Goal: Transaction & Acquisition: Purchase product/service

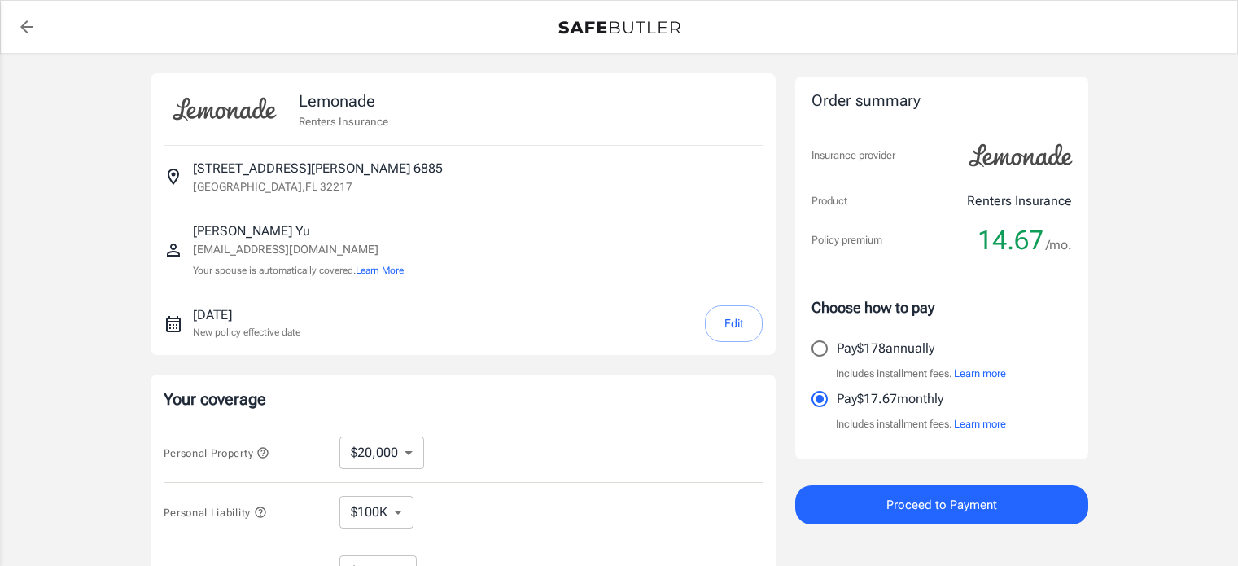
select select "20000"
select select "500"
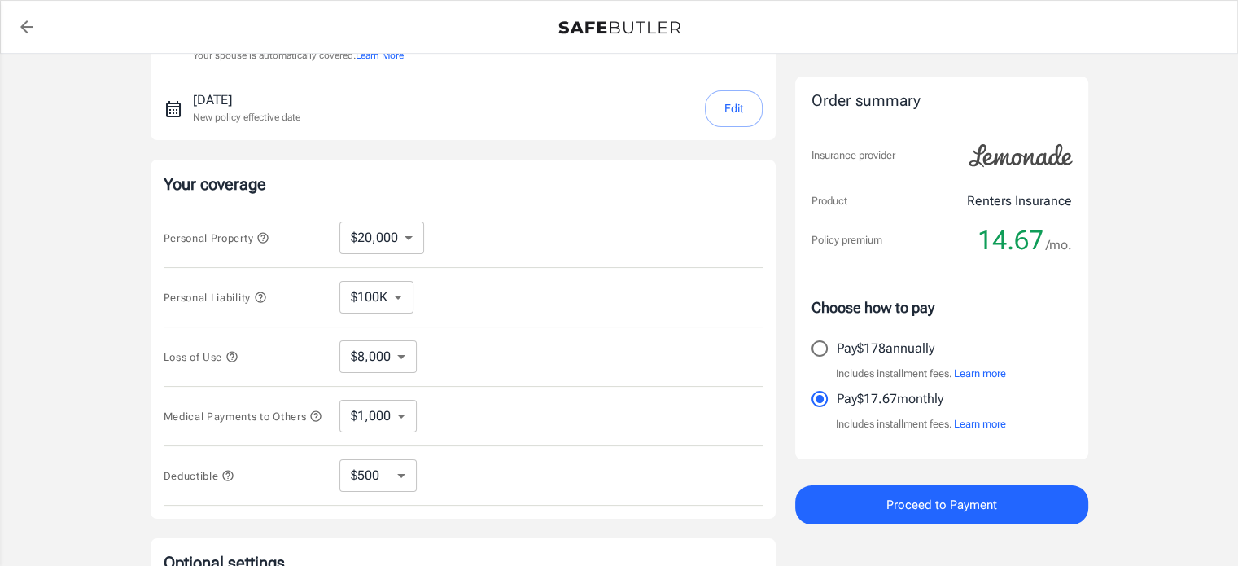
scroll to position [221, 0]
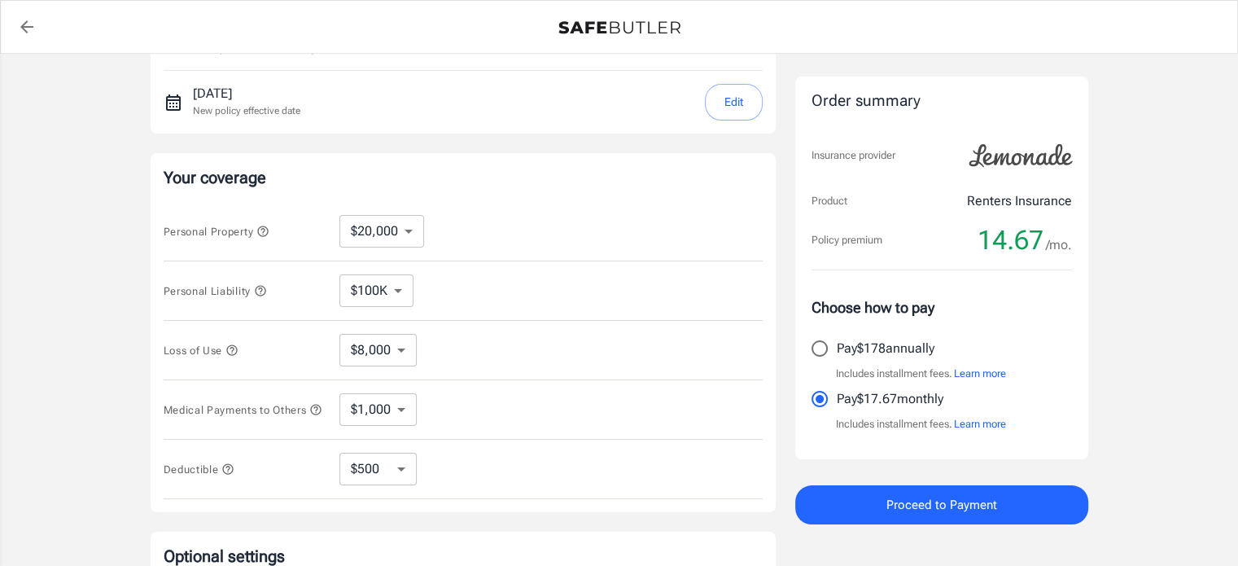
click at [264, 288] on icon "button" at bounding box center [260, 290] width 13 height 13
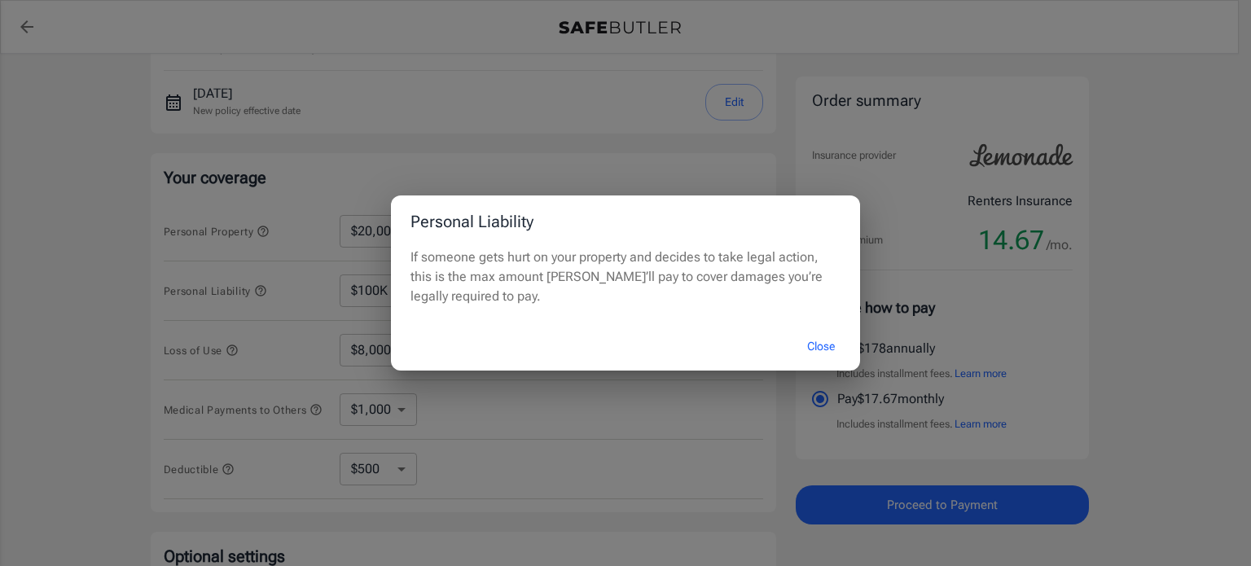
click at [264, 288] on div "Personal Liability If someone gets hurt on your property and decides to take le…" at bounding box center [625, 283] width 1251 height 566
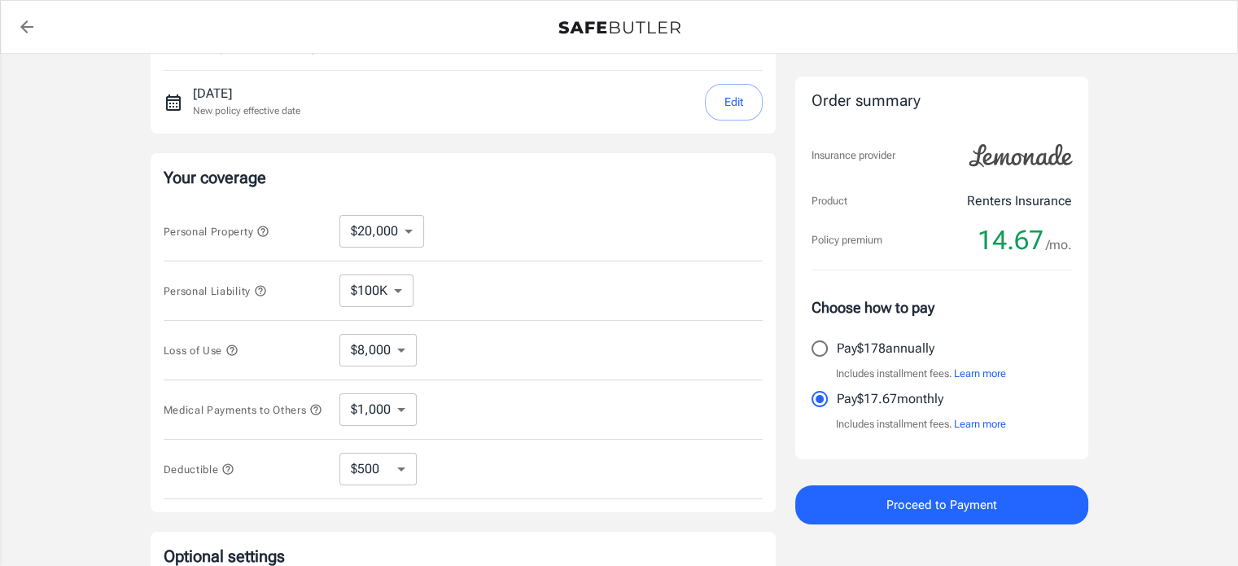
click at [263, 230] on icon "button" at bounding box center [262, 231] width 13 height 13
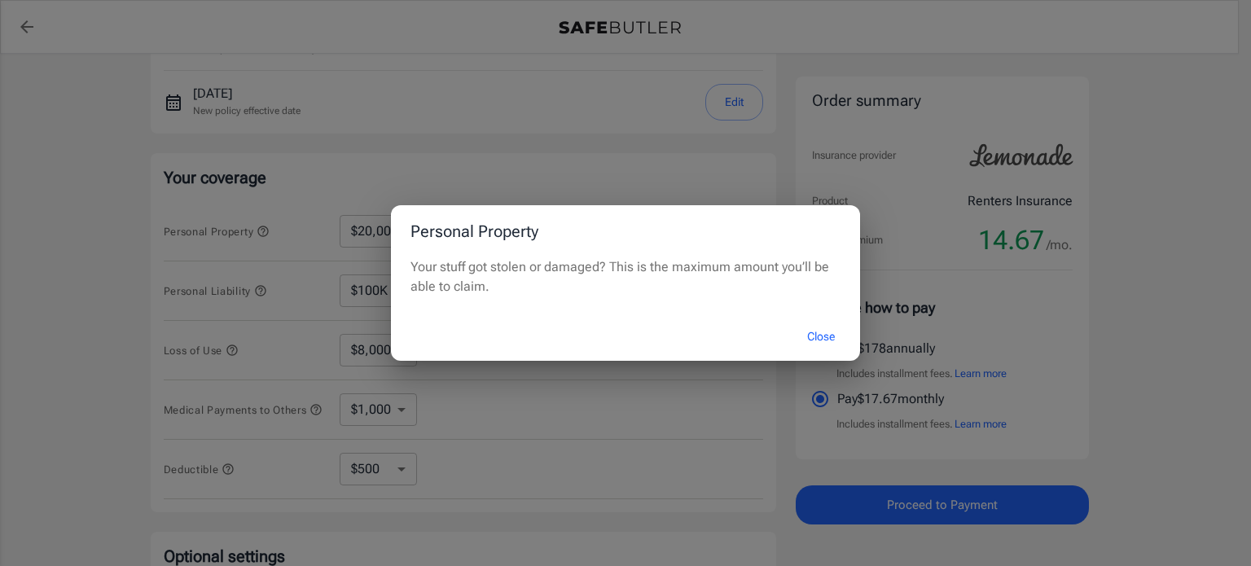
click at [263, 230] on div "Personal Property Your stuff got stolen or damaged? This is the maximum amount …" at bounding box center [625, 283] width 1251 height 566
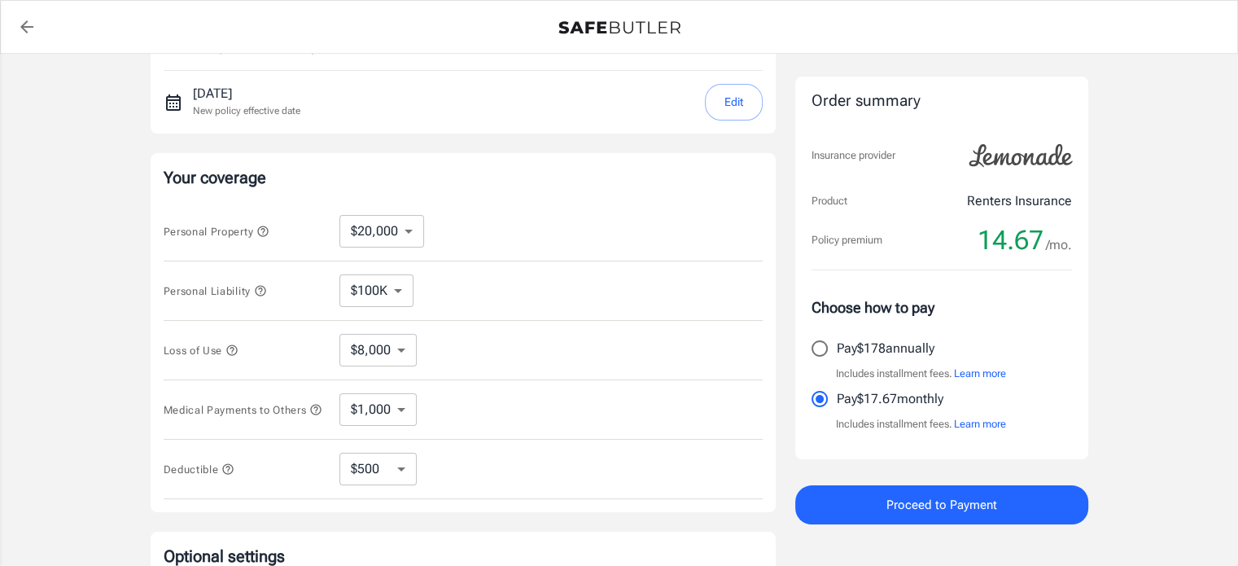
click at [234, 346] on icon "button" at bounding box center [231, 349] width 11 height 11
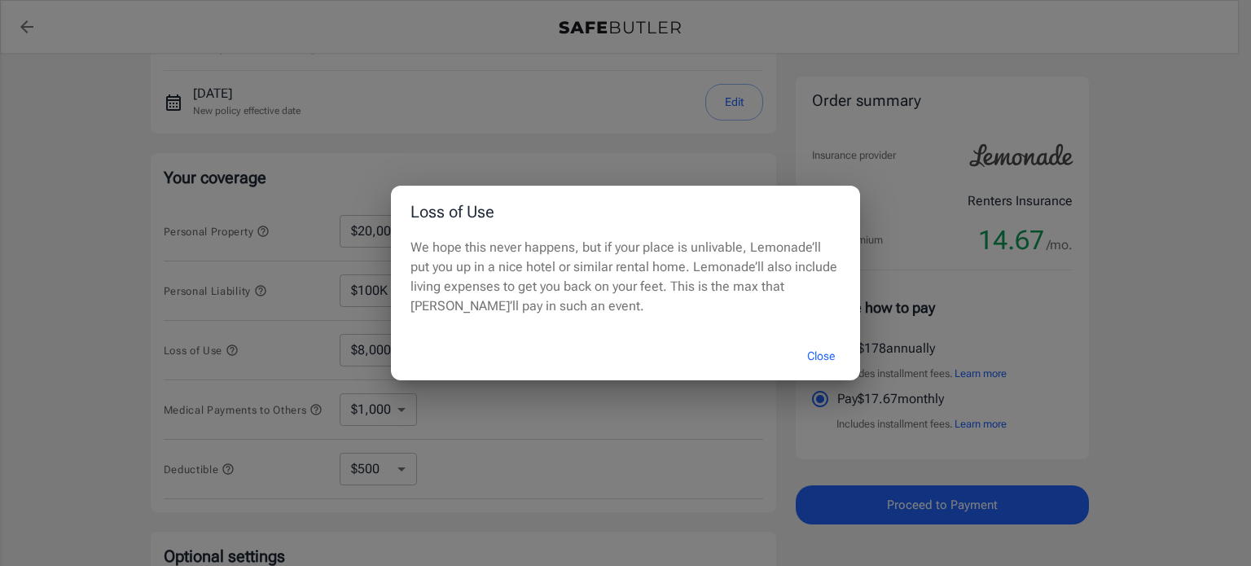
click at [234, 346] on div "Loss of Use We hope this never happens, but if your place is unlivable, Lemonad…" at bounding box center [625, 283] width 1251 height 566
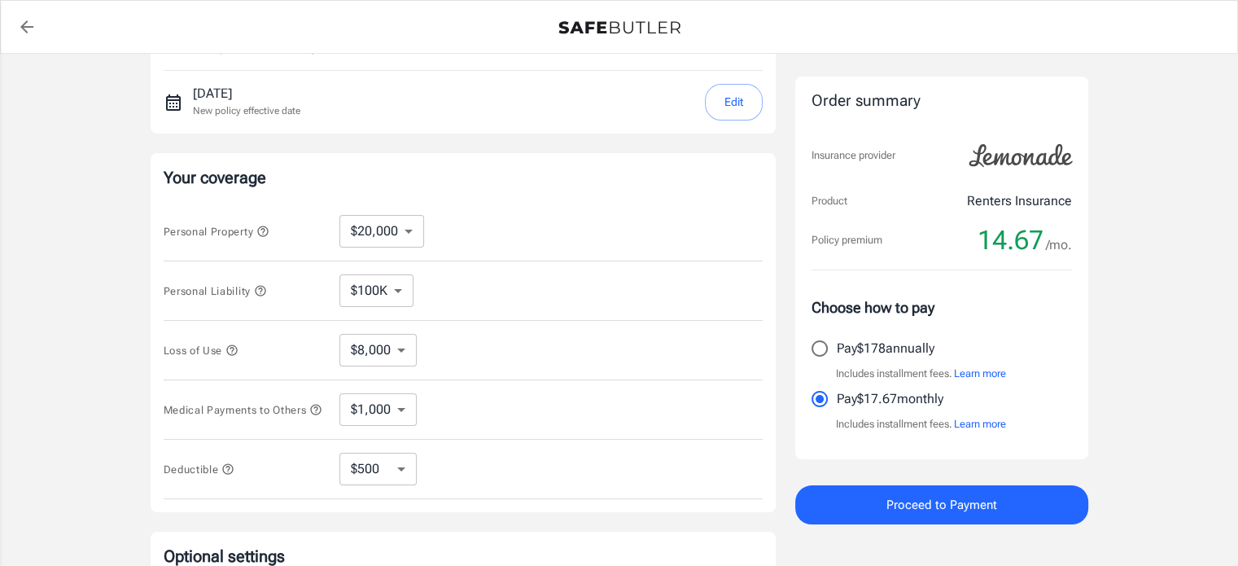
click at [404, 230] on select "$10,000 $20,000 $30,000 $40,000 $50,000 $100K" at bounding box center [382, 231] width 85 height 33
select select "100000"
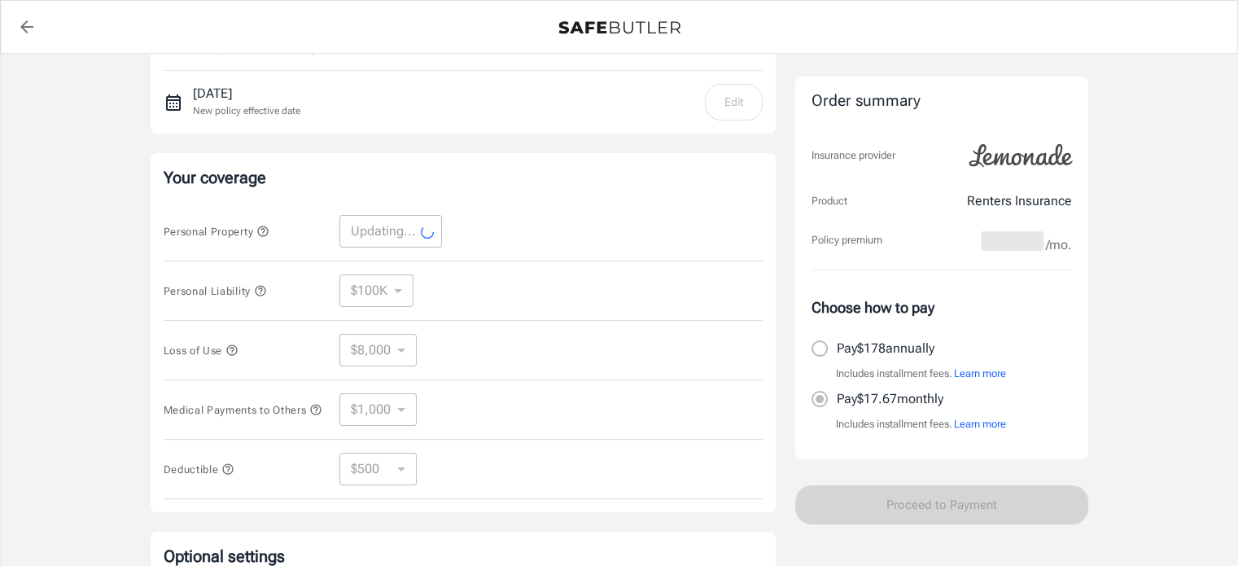
select select "100000"
select select "40000"
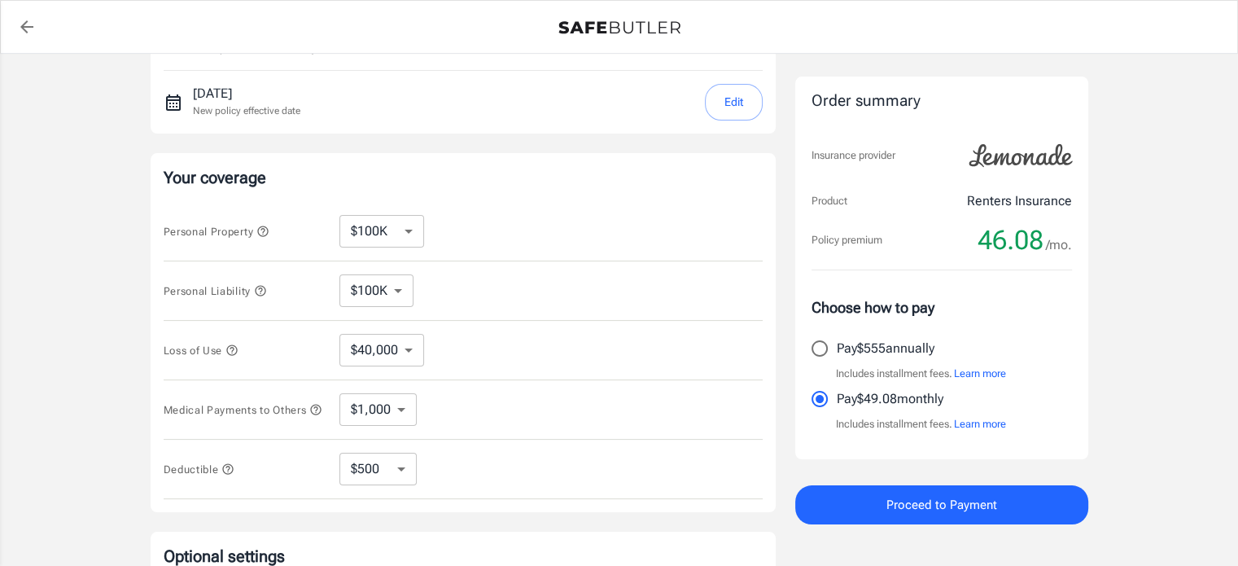
click at [387, 218] on select "$10,000 $20,000 $30,000 $40,000 $50,000 $100K" at bounding box center [382, 231] width 85 height 33
select select "20000"
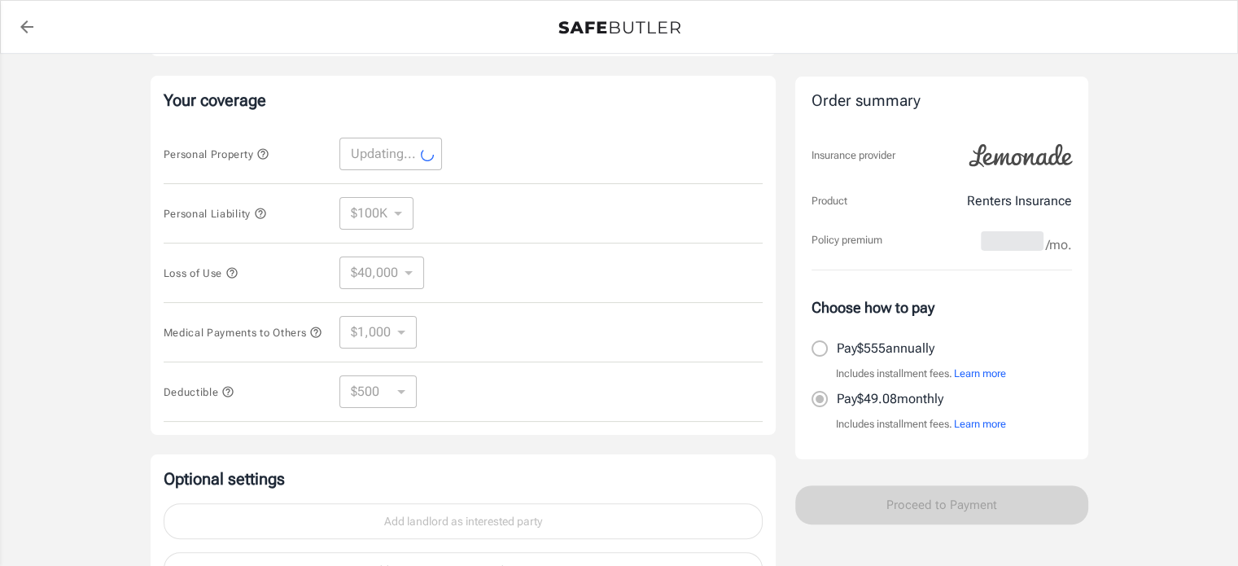
scroll to position [296, 0]
select select "20000"
select select "8000"
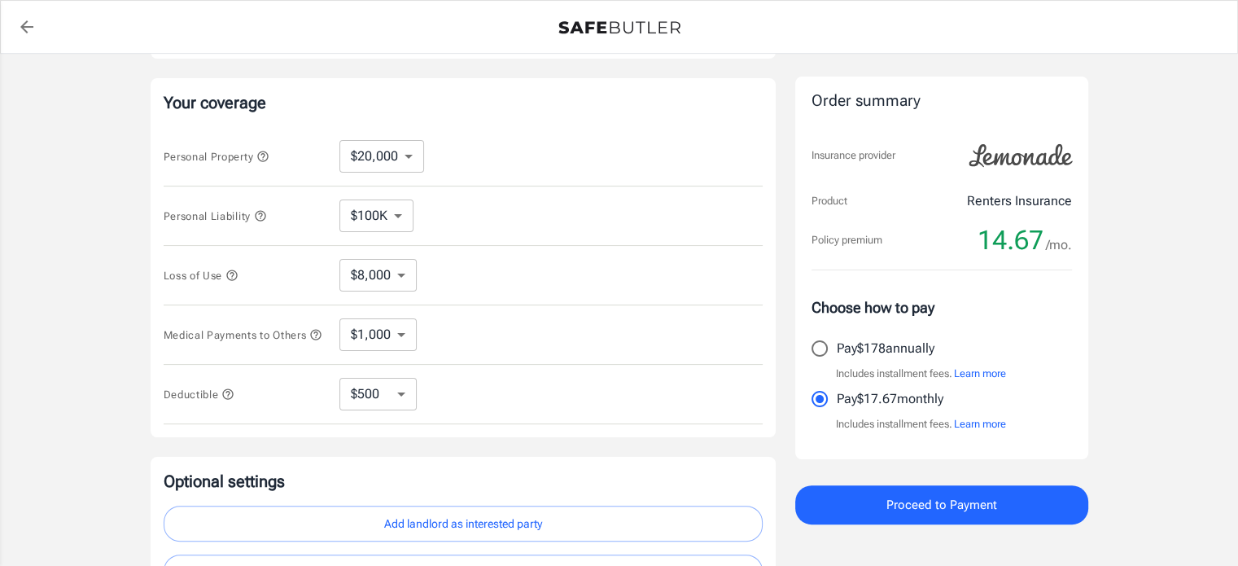
click at [263, 157] on icon "button" at bounding box center [262, 156] width 13 height 13
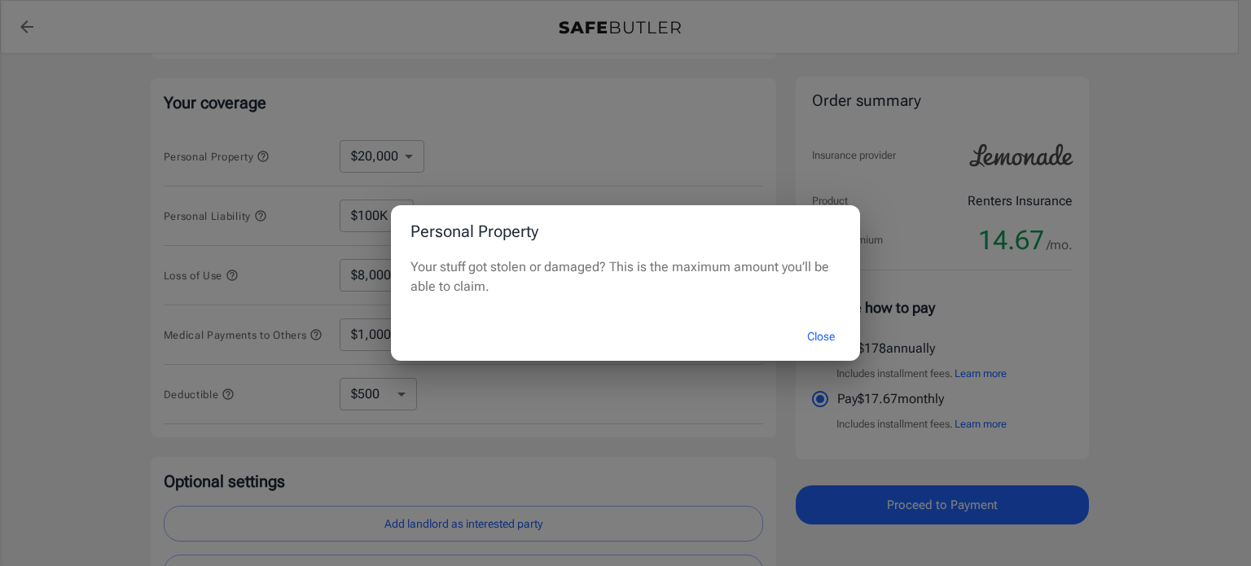
click at [809, 335] on button "Close" at bounding box center [820, 336] width 65 height 35
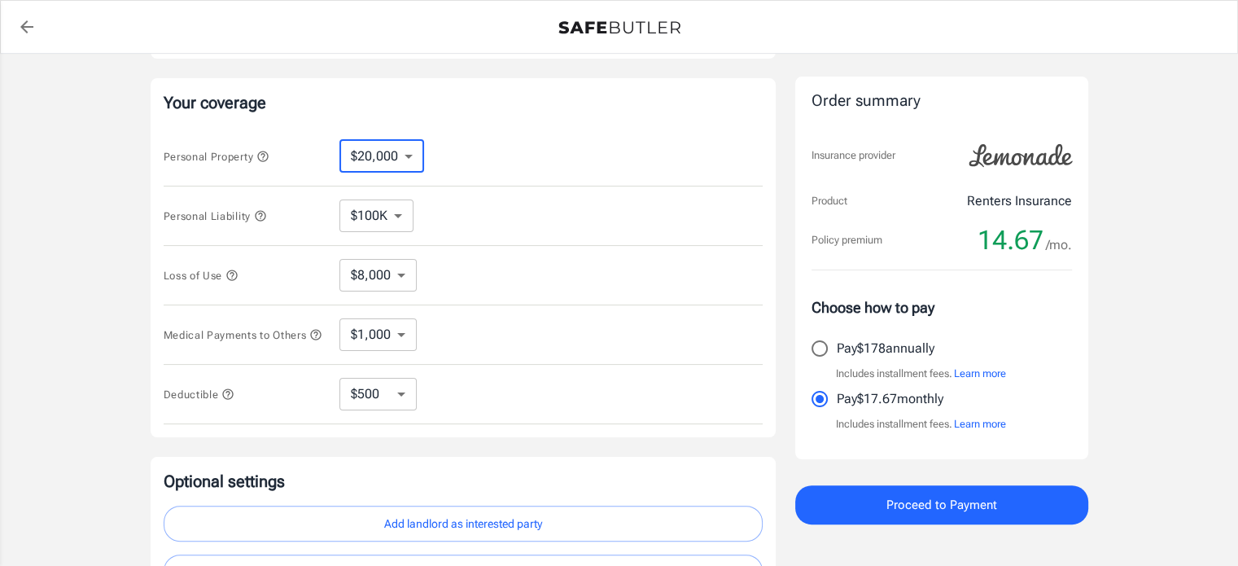
click at [417, 152] on select "$10,000 $20,000 $30,000 $40,000 $50,000 $100K" at bounding box center [382, 156] width 85 height 33
select select "10000"
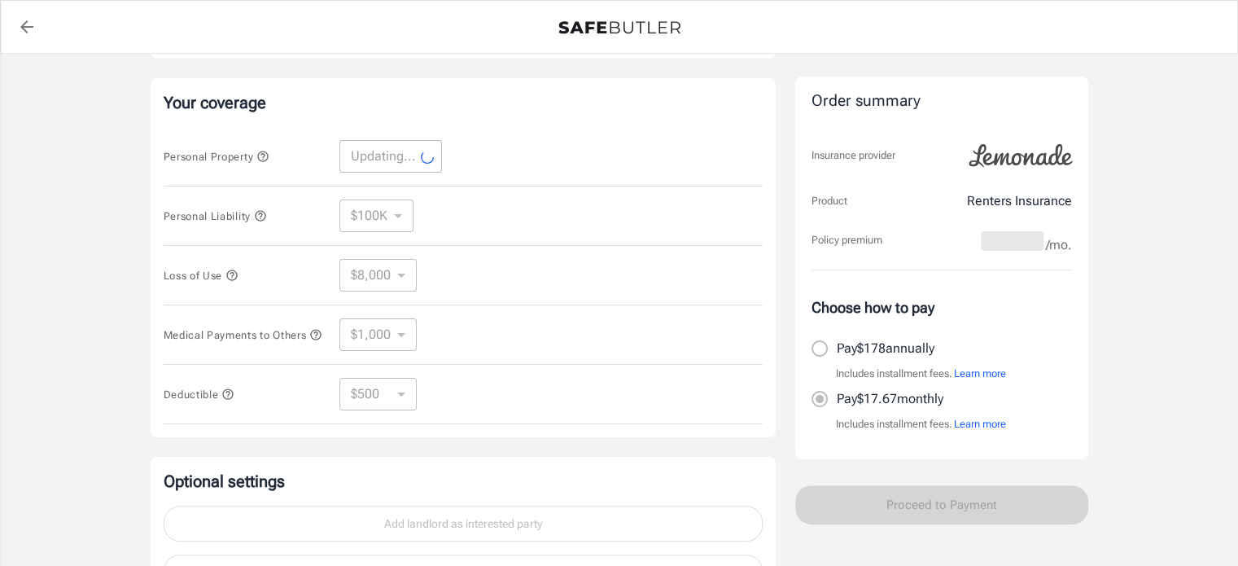
select select "10000"
select select "4000"
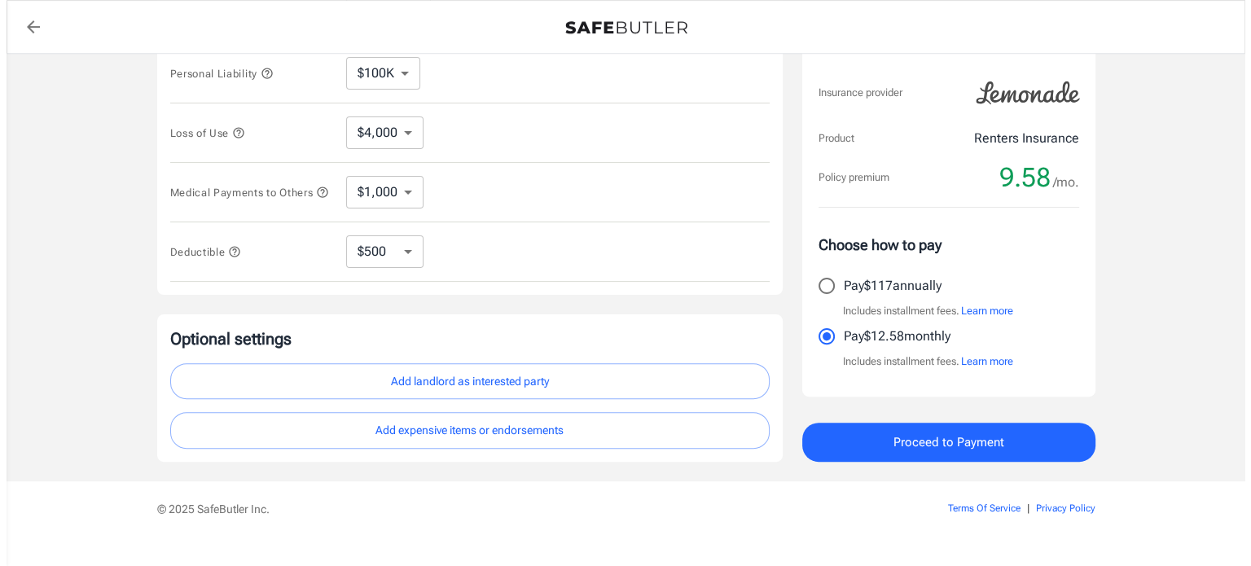
scroll to position [471, 0]
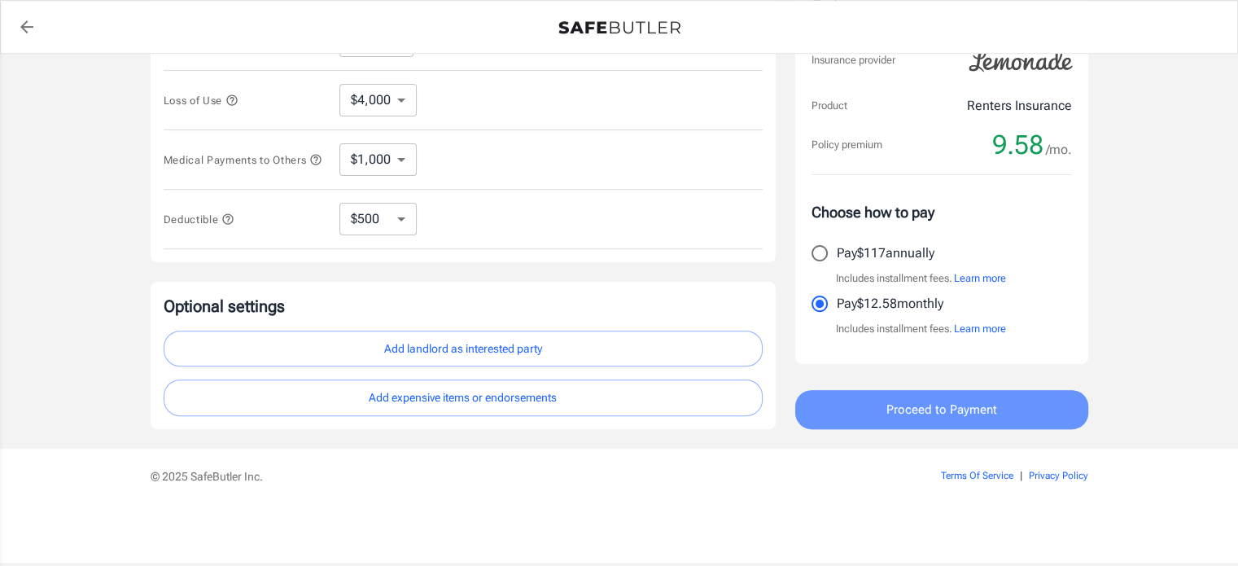
click at [896, 414] on span "Proceed to Payment" at bounding box center [942, 409] width 111 height 21
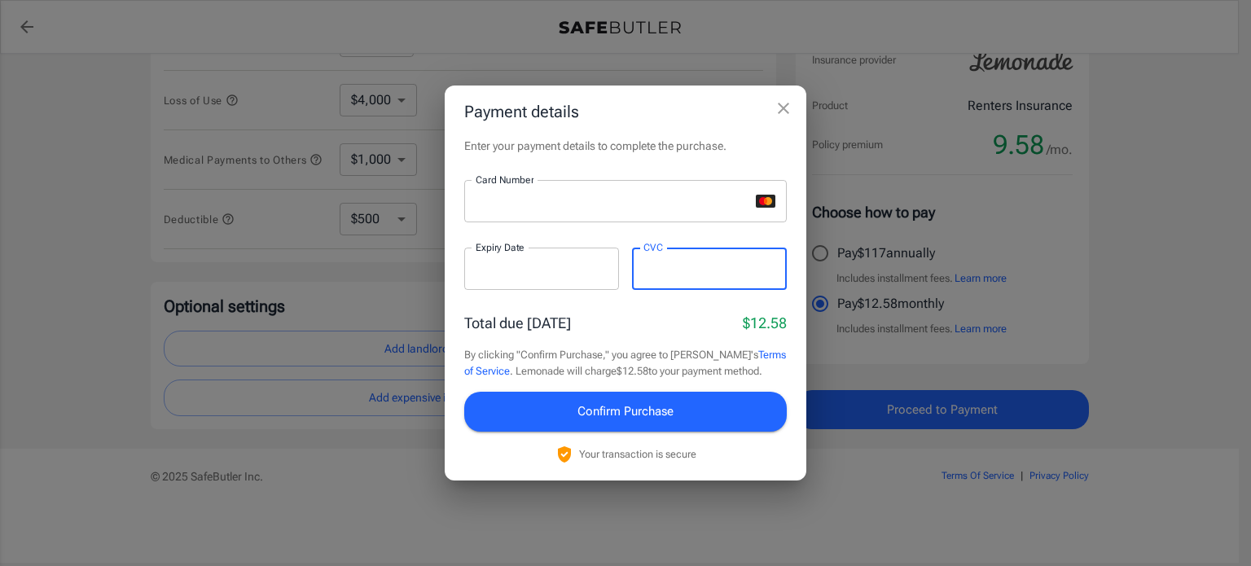
click at [649, 414] on span "Confirm Purchase" at bounding box center [625, 411] width 96 height 21
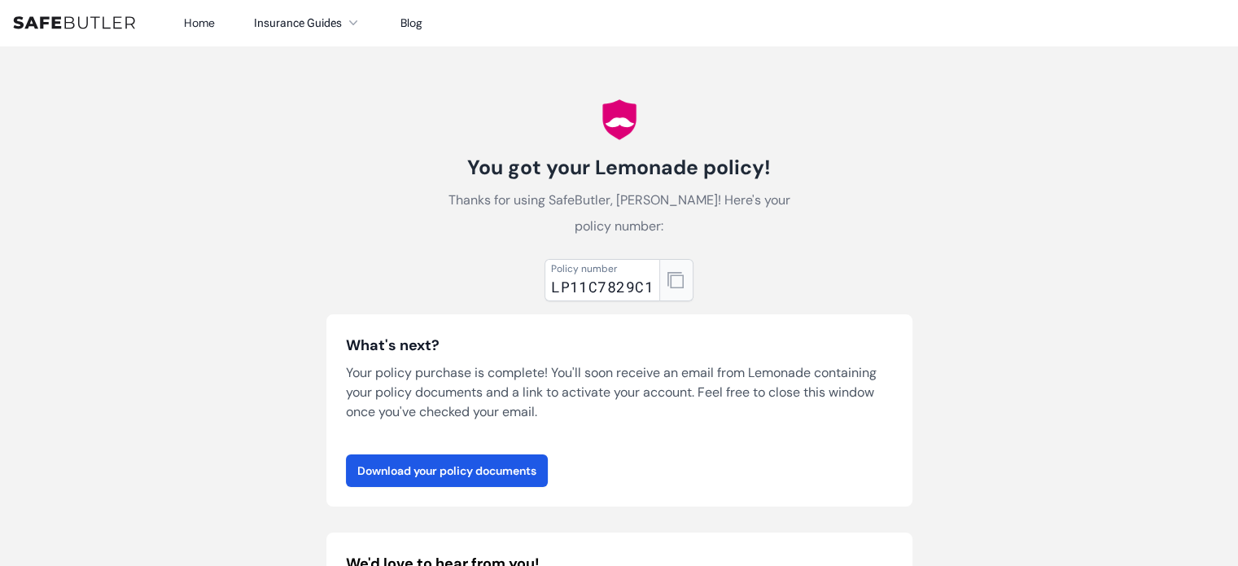
click at [677, 284] on icon "button" at bounding box center [676, 280] width 16 height 16
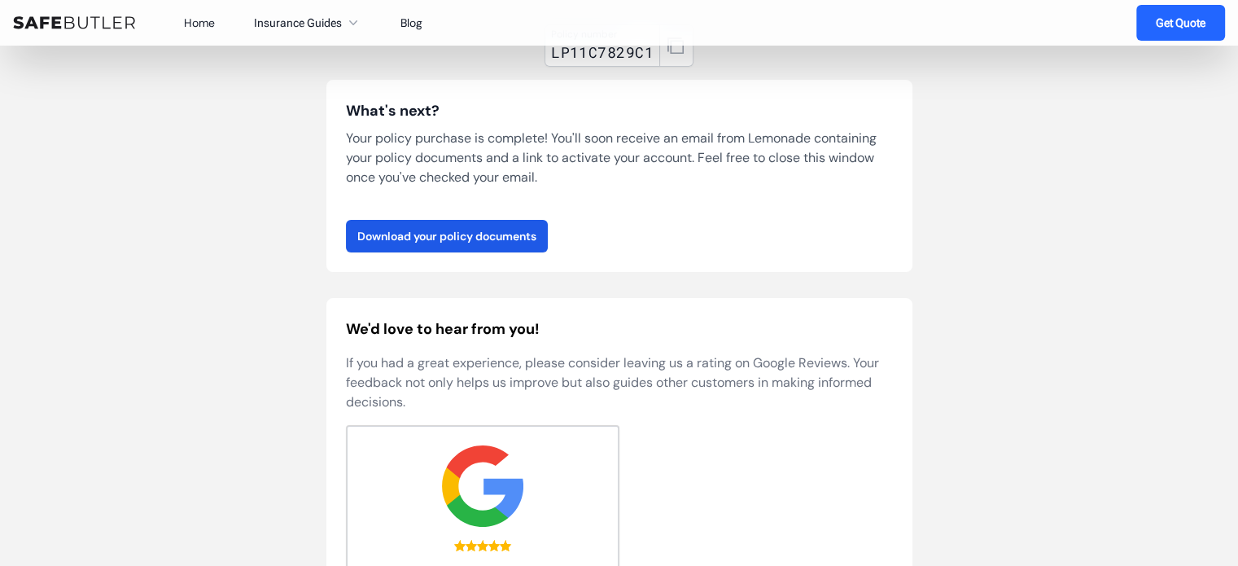
scroll to position [234, 0]
click at [500, 241] on link "Download your policy documents" at bounding box center [447, 236] width 202 height 33
